Goal: Task Accomplishment & Management: Manage account settings

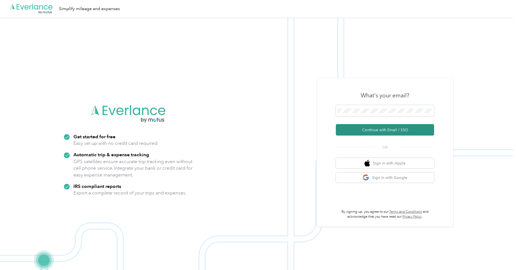
click at [386, 132] on button "Continue with Email / SSO" at bounding box center [385, 129] width 98 height 11
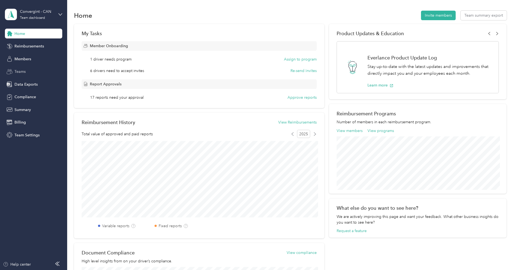
click at [28, 69] on div "Teams" at bounding box center [33, 72] width 57 height 10
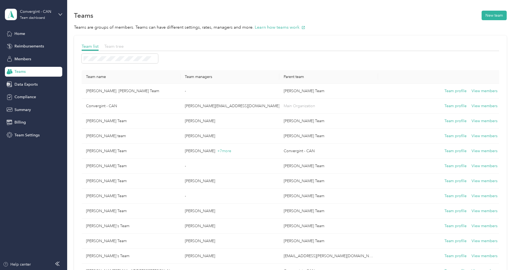
click at [116, 48] on span "Team tree" at bounding box center [113, 46] width 19 height 5
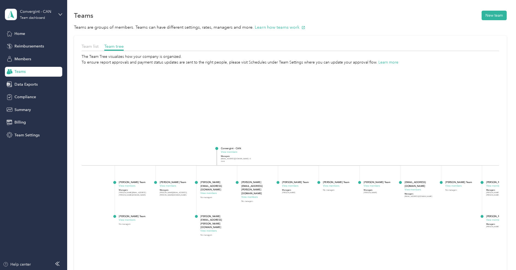
drag, startPoint x: 269, startPoint y: 202, endPoint x: 242, endPoint y: 203, distance: 26.7
click at [242, 203] on foreignobject "[PERSON_NAME][EMAIL_ADDRESS][PERSON_NAME][DOMAIN_NAME] View members No managers" at bounding box center [258, 193] width 34 height 27
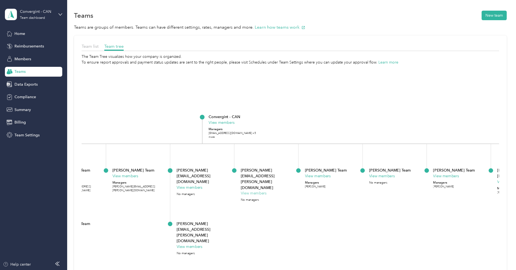
click at [252, 190] on button "View members" at bounding box center [253, 193] width 26 height 6
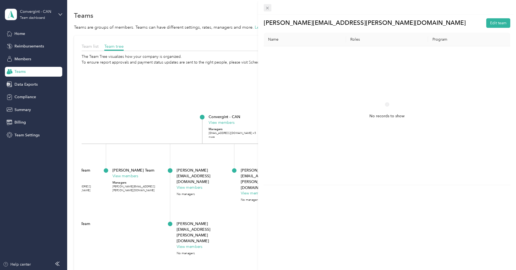
click at [268, 9] on icon at bounding box center [267, 8] width 5 height 5
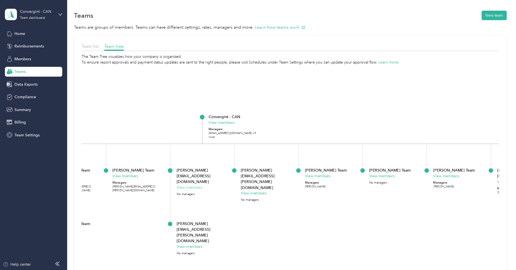
click at [197, 185] on button "View members" at bounding box center [189, 188] width 26 height 6
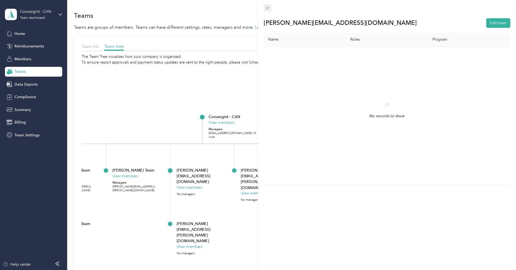
click at [266, 8] on icon at bounding box center [267, 8] width 5 height 5
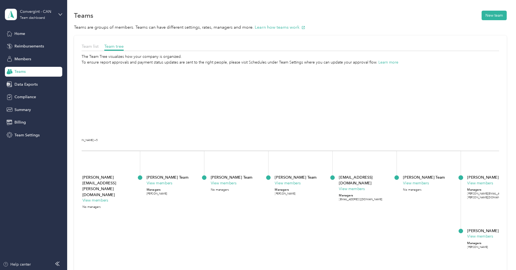
drag, startPoint x: 369, startPoint y: 125, endPoint x: 177, endPoint y: 131, distance: 192.7
click at [177, 131] on icon "Convergint - CAN View members Managers [EMAIL_ADDRESS][DOMAIN_NAME] +5 more [PE…" at bounding box center [290, 186] width 417 height 243
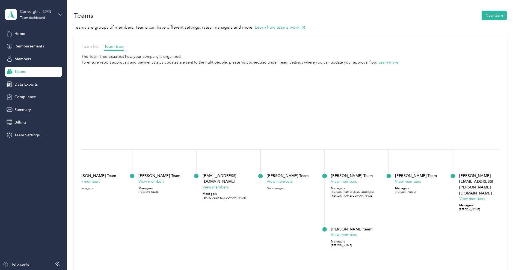
drag, startPoint x: 329, startPoint y: 125, endPoint x: 149, endPoint y: 115, distance: 180.6
click at [149, 115] on icon "Convergint - CAN View members Managers [EMAIL_ADDRESS][DOMAIN_NAME] +5 more [PE…" at bounding box center [290, 186] width 417 height 243
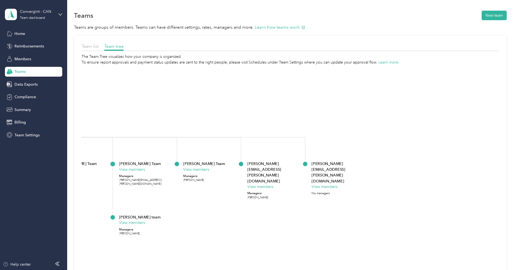
drag, startPoint x: 367, startPoint y: 137, endPoint x: 234, endPoint y: 134, distance: 133.2
click at [234, 134] on icon "Convergint - CAN View members Managers [EMAIL_ADDRESS][DOMAIN_NAME] +5 more [PE…" at bounding box center [290, 186] width 417 height 243
click at [328, 184] on button "View members" at bounding box center [324, 187] width 26 height 6
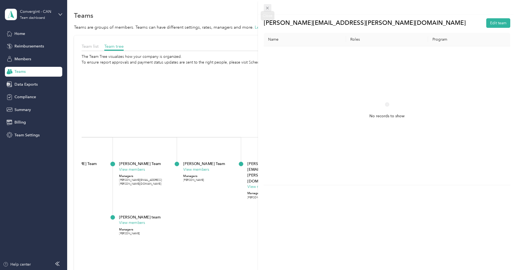
click at [265, 9] on icon at bounding box center [267, 8] width 5 height 5
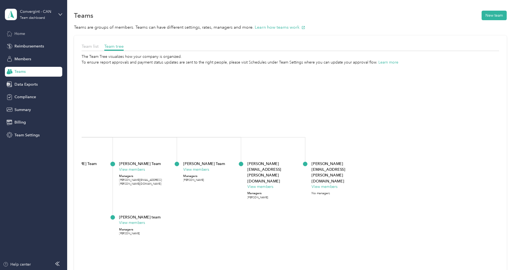
click at [23, 34] on span "Home" at bounding box center [19, 34] width 11 height 6
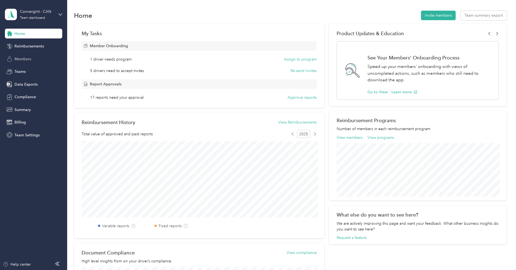
click at [29, 57] on span "Members" at bounding box center [22, 59] width 17 height 6
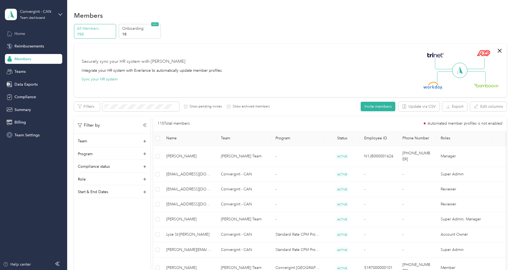
click at [44, 37] on div "Home" at bounding box center [33, 34] width 57 height 10
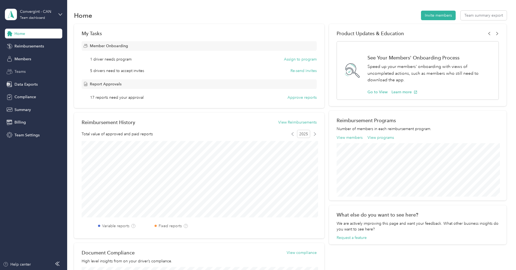
click at [28, 71] on div "Teams" at bounding box center [33, 72] width 57 height 10
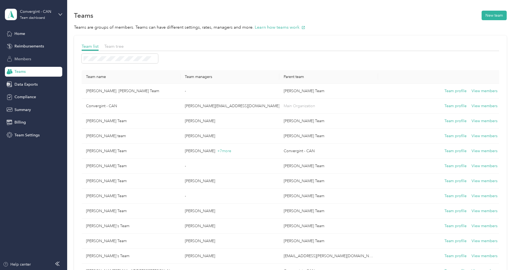
click at [28, 57] on span "Members" at bounding box center [22, 59] width 17 height 6
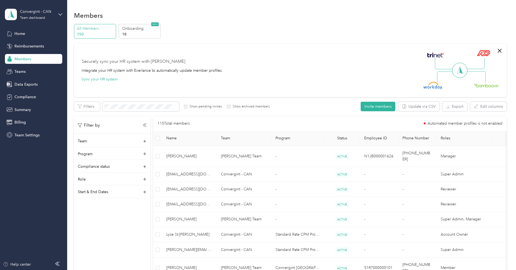
click at [235, 107] on label "Show archived members" at bounding box center [250, 106] width 39 height 5
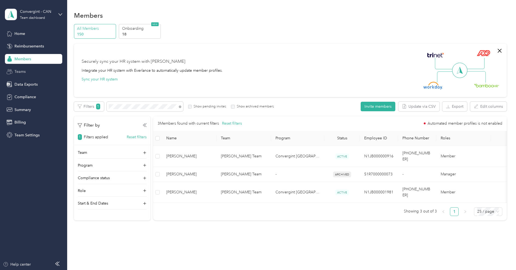
click at [44, 70] on div "Teams" at bounding box center [33, 72] width 57 height 10
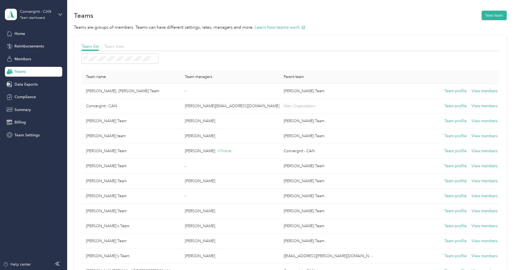
click at [118, 44] on span "Team tree" at bounding box center [113, 46] width 19 height 5
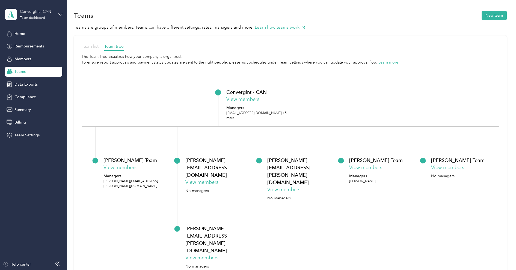
click at [84, 44] on span "Team list" at bounding box center [90, 46] width 17 height 5
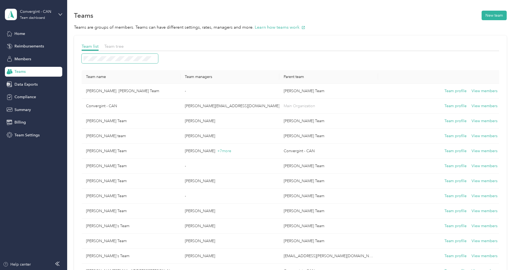
click at [112, 62] on span at bounding box center [120, 59] width 76 height 10
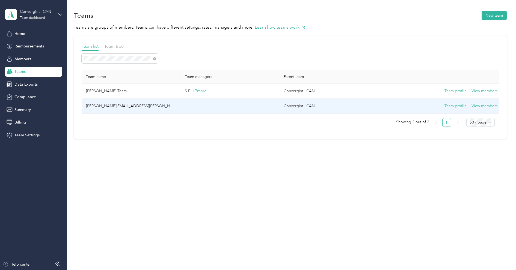
click at [412, 106] on div "Team profile View members" at bounding box center [439, 106] width 115 height 6
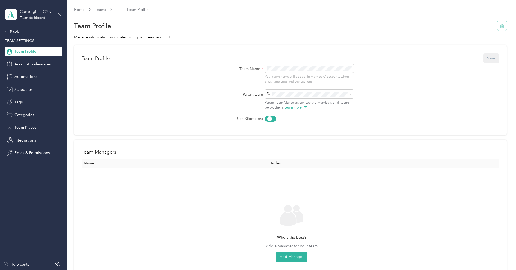
click at [504, 24] on icon "button" at bounding box center [501, 26] width 4 height 4
click at [487, 32] on button "Yes" at bounding box center [489, 29] width 11 height 9
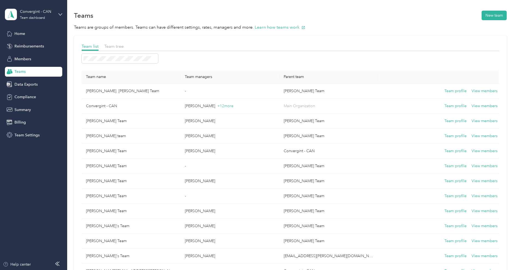
click at [39, 9] on div "Convergint - CAN Team dashboard" at bounding box center [29, 14] width 49 height 11
click at [32, 56] on div "Personal dashboard" at bounding box center [27, 57] width 34 height 6
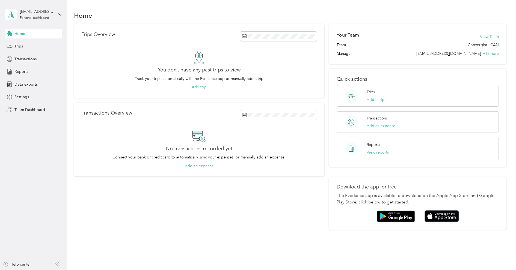
click at [97, 13] on div "Home" at bounding box center [290, 15] width 432 height 11
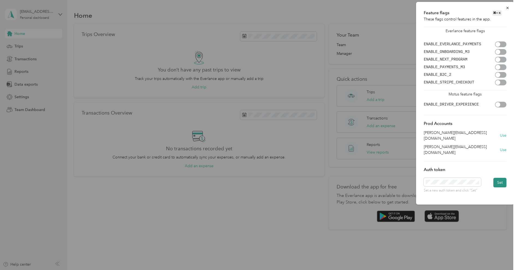
click at [500, 178] on button "Set" at bounding box center [499, 183] width 13 height 10
